Goal: Task Accomplishment & Management: Manage account settings

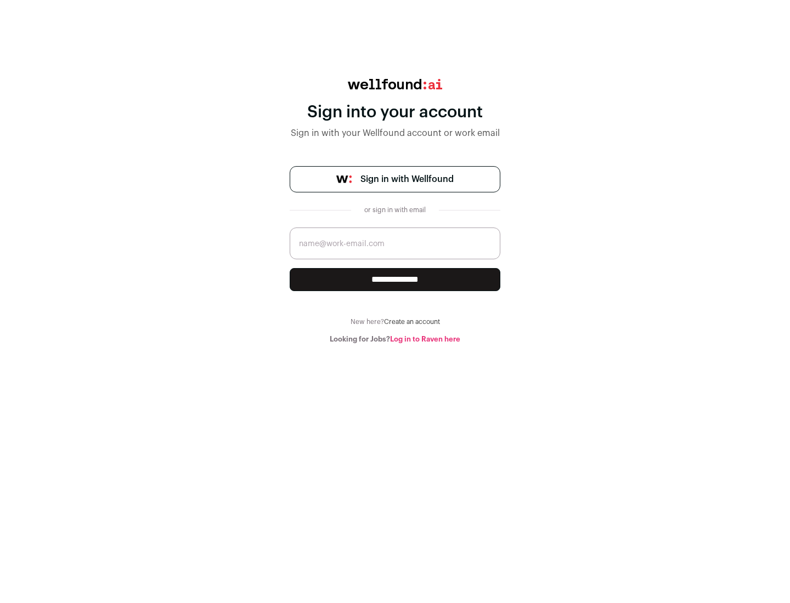
click at [406, 179] on span "Sign in with Wellfound" at bounding box center [406, 179] width 93 height 13
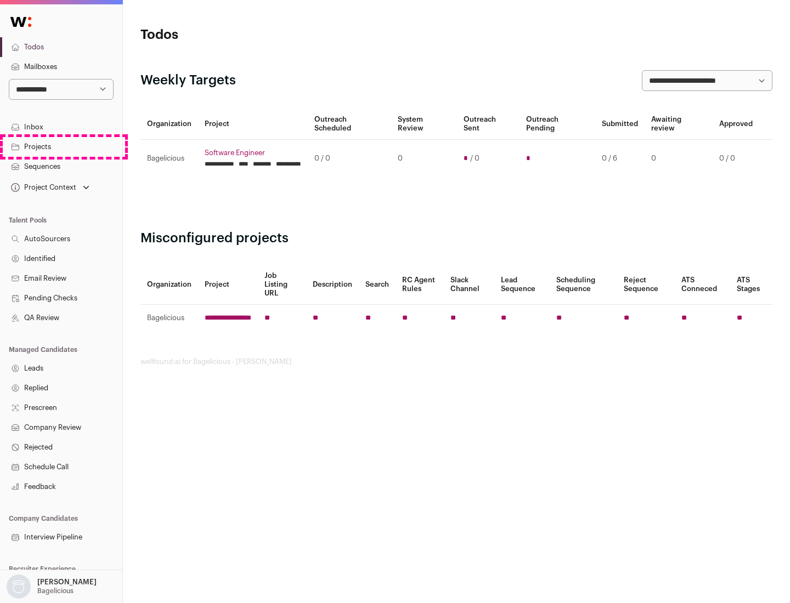
click at [61, 146] on link "Projects" at bounding box center [61, 147] width 122 height 20
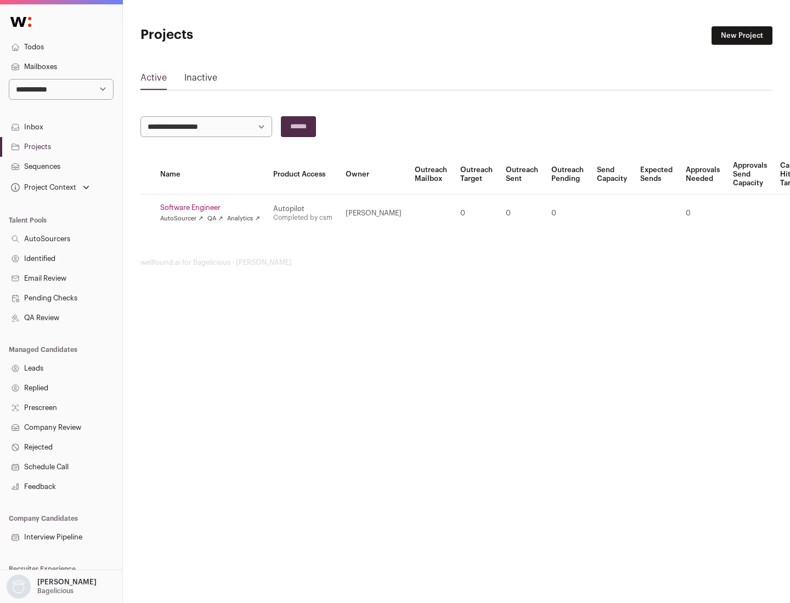
click at [213, 208] on link "Software Engineer" at bounding box center [210, 207] width 100 height 9
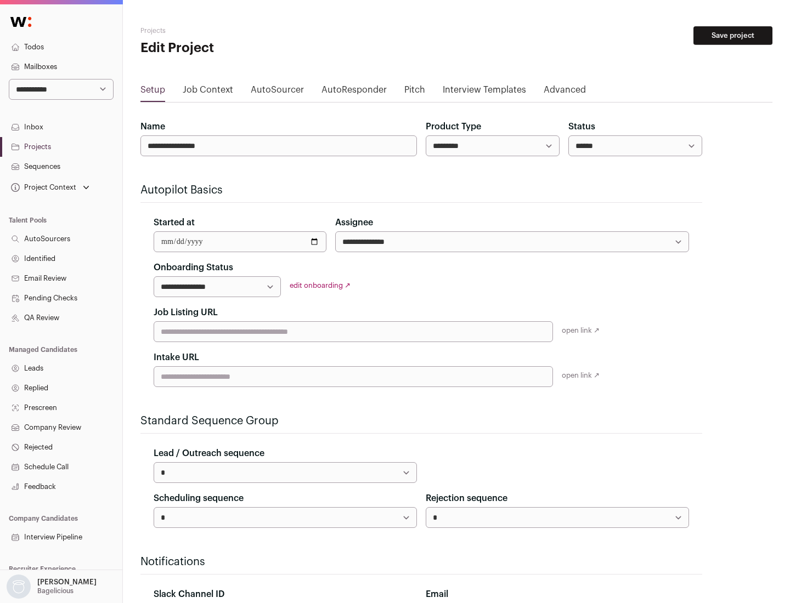
click at [733, 36] on button "Save project" at bounding box center [732, 35] width 79 height 19
